Goal: Information Seeking & Learning: Learn about a topic

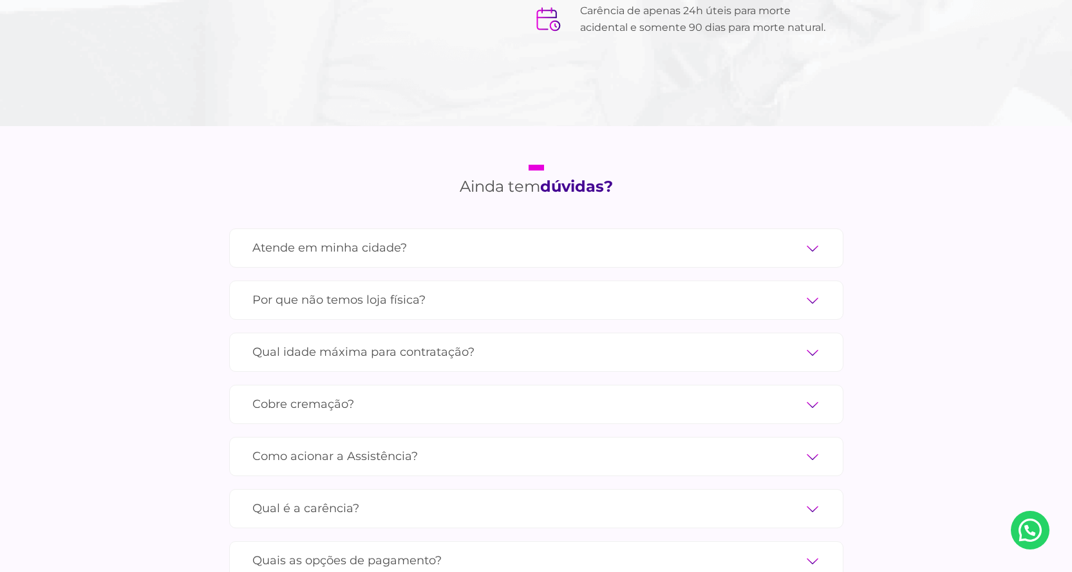
scroll to position [4183, 0]
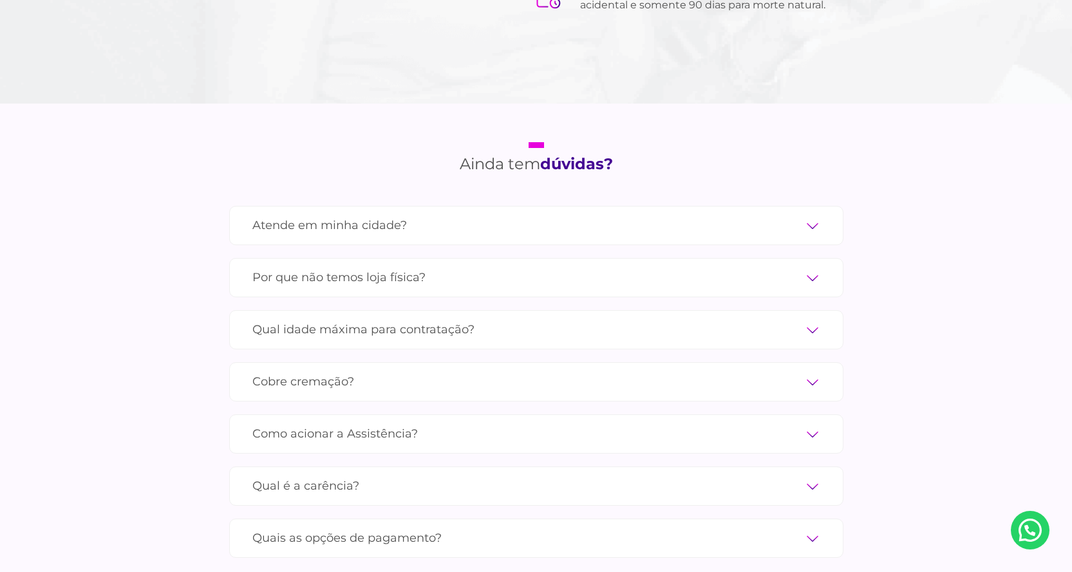
click at [817, 319] on label "Qual idade máxima para contratação?" at bounding box center [536, 330] width 568 height 23
click at [0, 0] on input "Qual idade máxima para contratação?" at bounding box center [0, 0] width 0 height 0
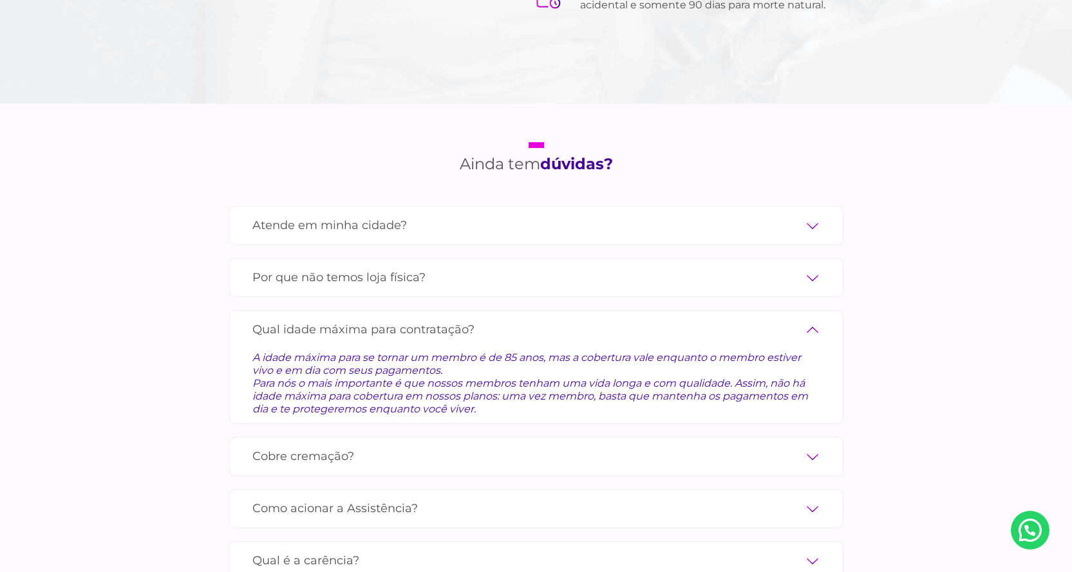
click at [817, 319] on label "Qual idade máxima para contratação?" at bounding box center [536, 330] width 568 height 23
click at [0, 0] on input "Qual idade máxima para contratação?" at bounding box center [0, 0] width 0 height 0
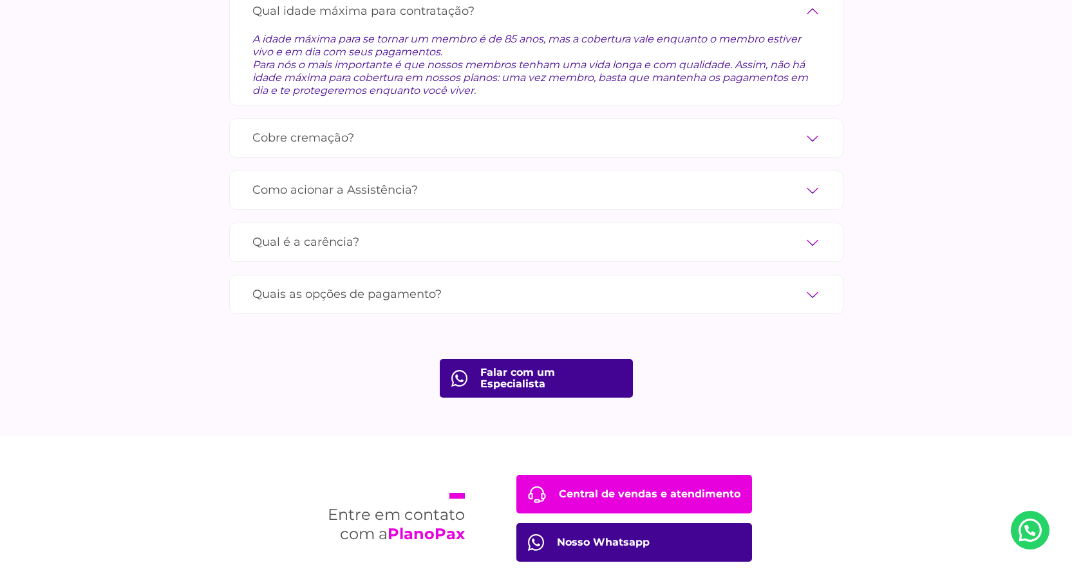
scroll to position [4505, 0]
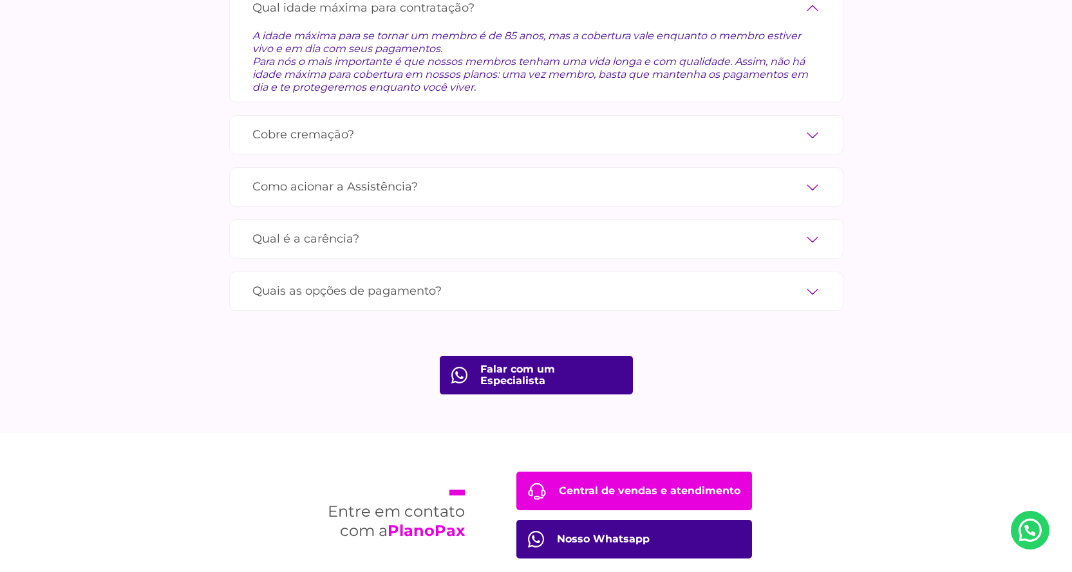
click at [811, 280] on label "Quais as opções de pagamento?" at bounding box center [536, 291] width 568 height 23
click at [0, 0] on input "Quais as opções de pagamento?" at bounding box center [0, 0] width 0 height 0
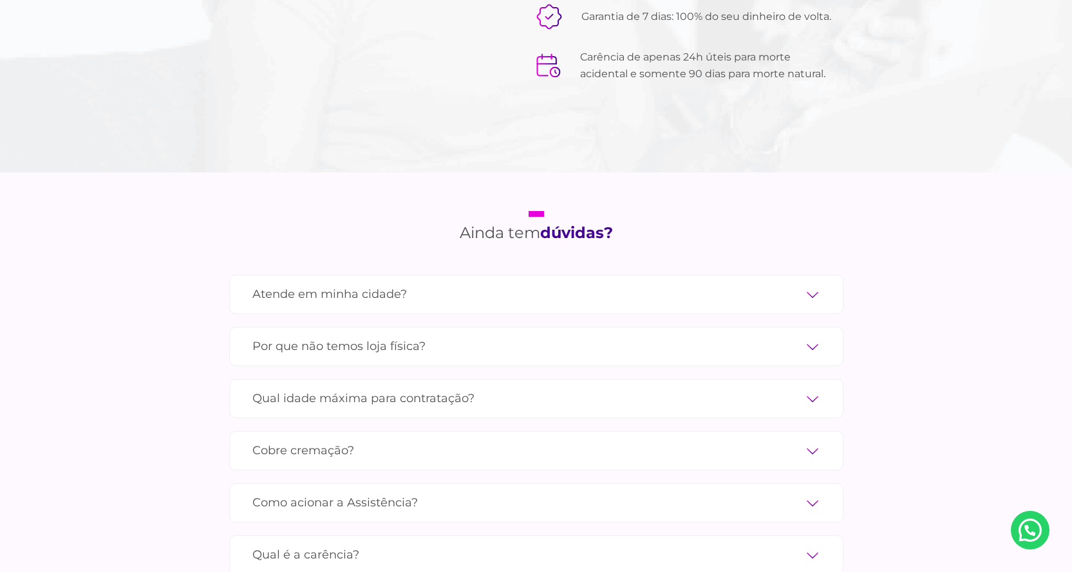
scroll to position [4227, 0]
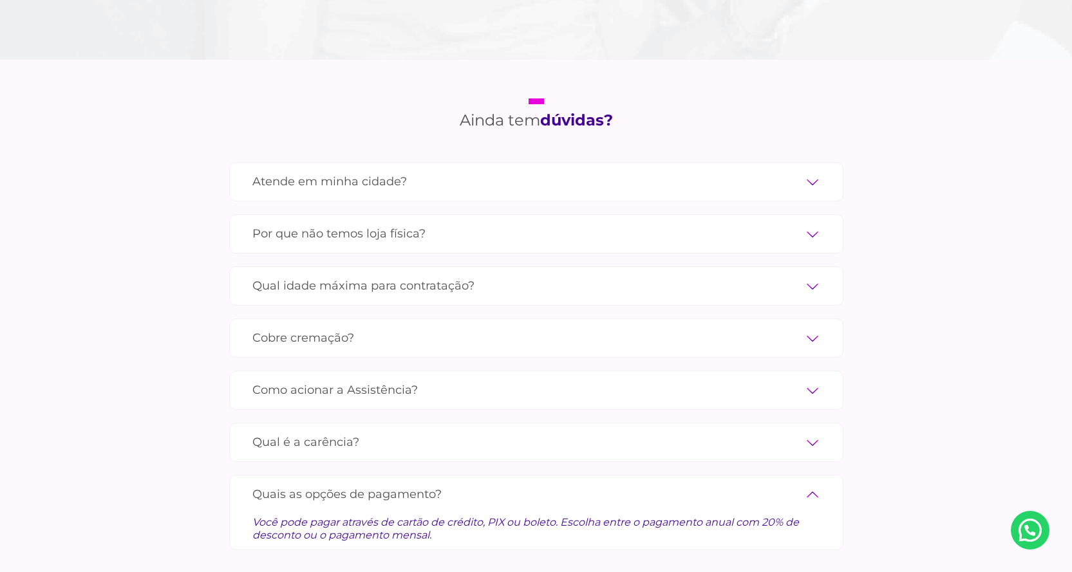
click at [812, 327] on label "Cobre cremação?" at bounding box center [536, 338] width 568 height 23
click at [0, 0] on input "Cobre cremação?" at bounding box center [0, 0] width 0 height 0
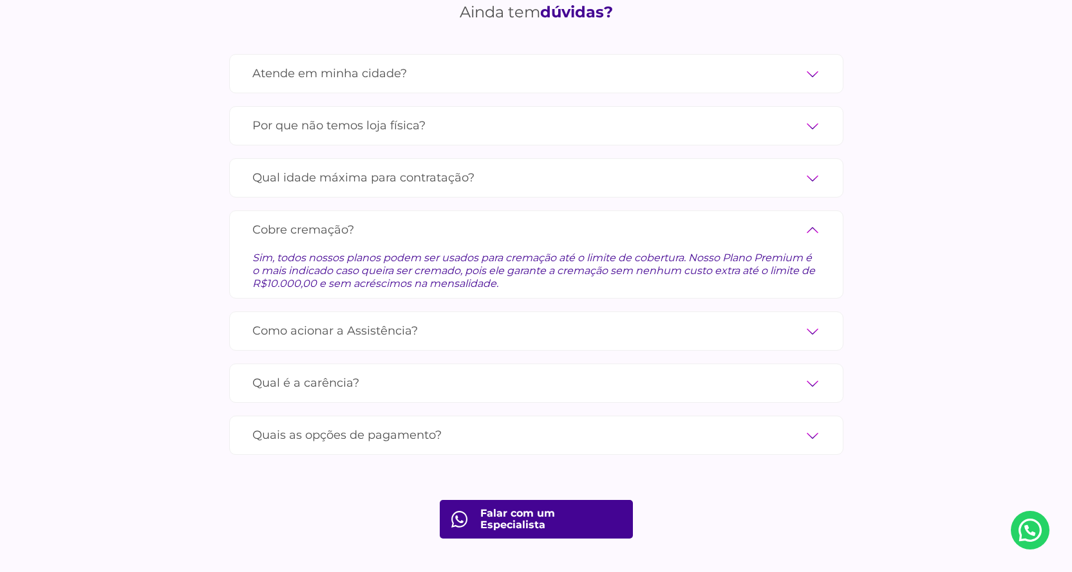
scroll to position [4356, 0]
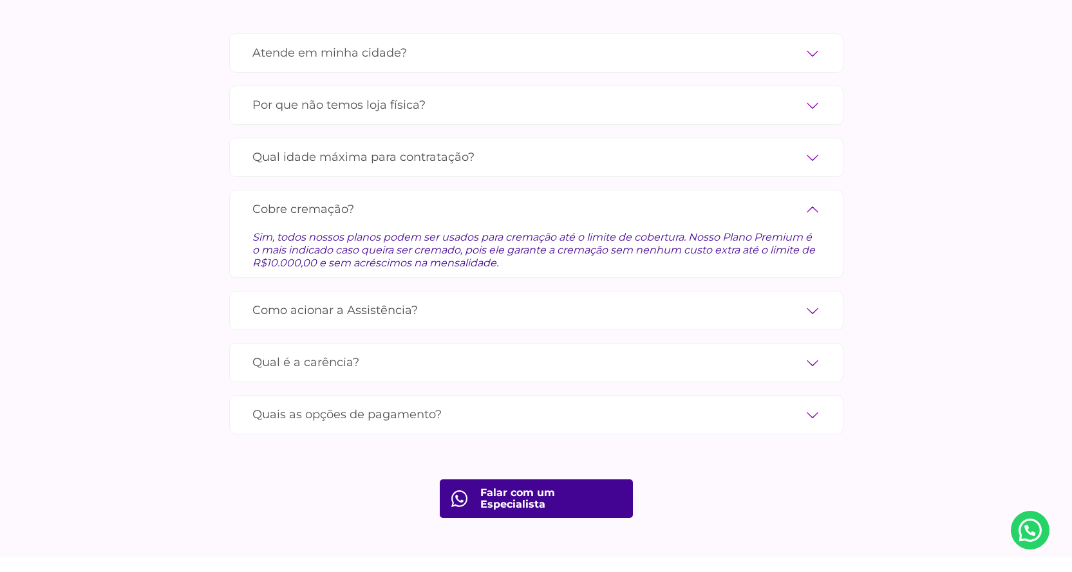
click at [812, 351] on label "Qual é a carência?" at bounding box center [536, 362] width 568 height 23
click at [0, 0] on input "Qual é a carência?" at bounding box center [0, 0] width 0 height 0
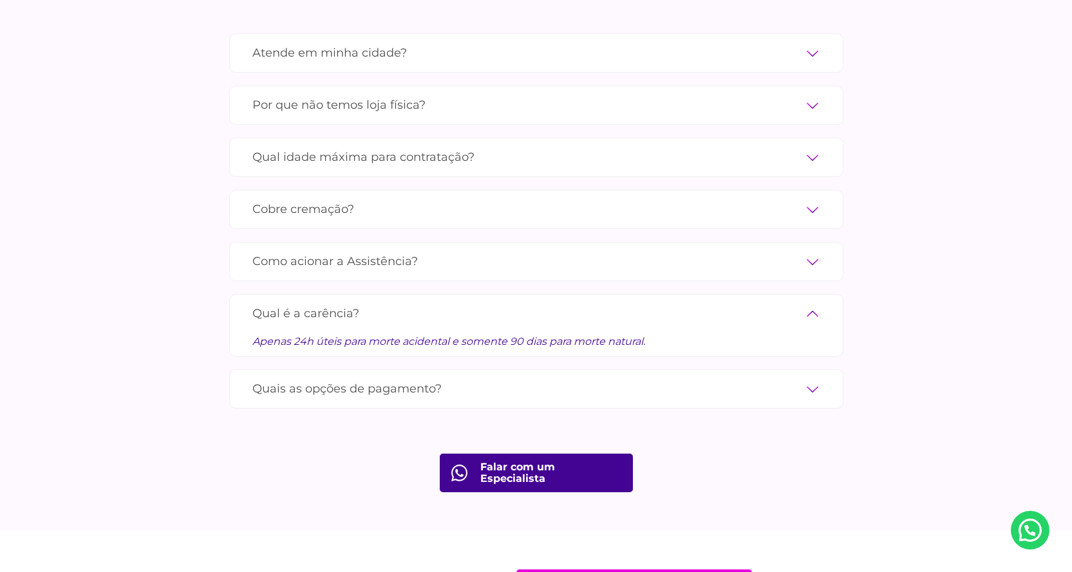
click at [814, 378] on label "Quais as opções de pagamento?" at bounding box center [536, 389] width 568 height 23
click at [0, 0] on input "Quais as opções de pagamento?" at bounding box center [0, 0] width 0 height 0
